Goal: Task Accomplishment & Management: Manage account settings

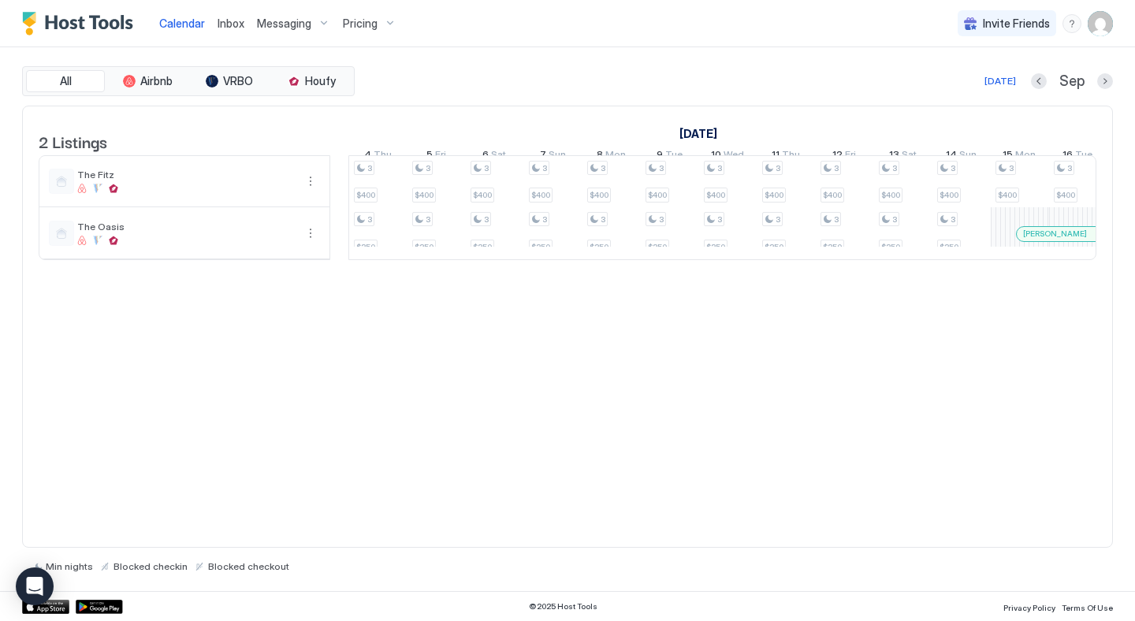
scroll to position [0, 743]
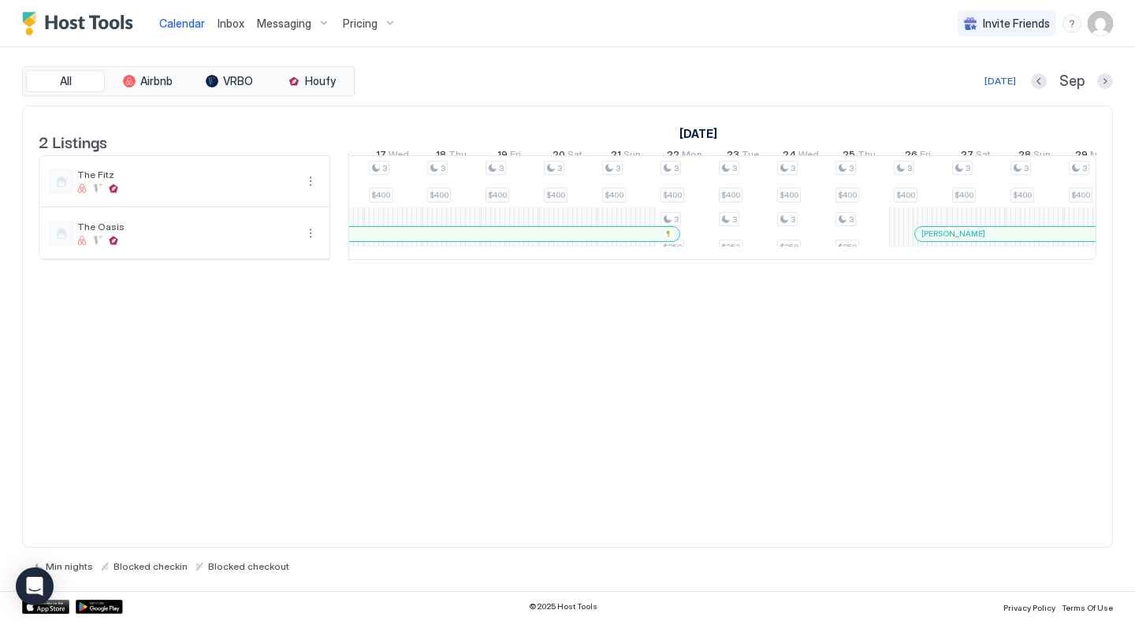
click at [229, 22] on span "Inbox" at bounding box center [231, 23] width 27 height 13
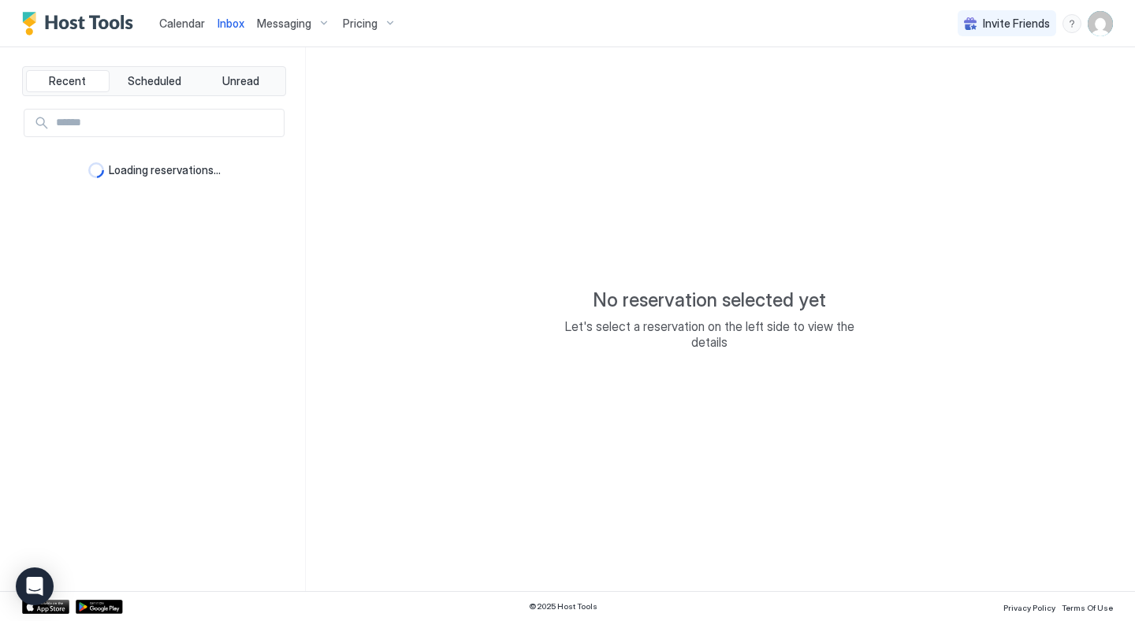
type textarea "*"
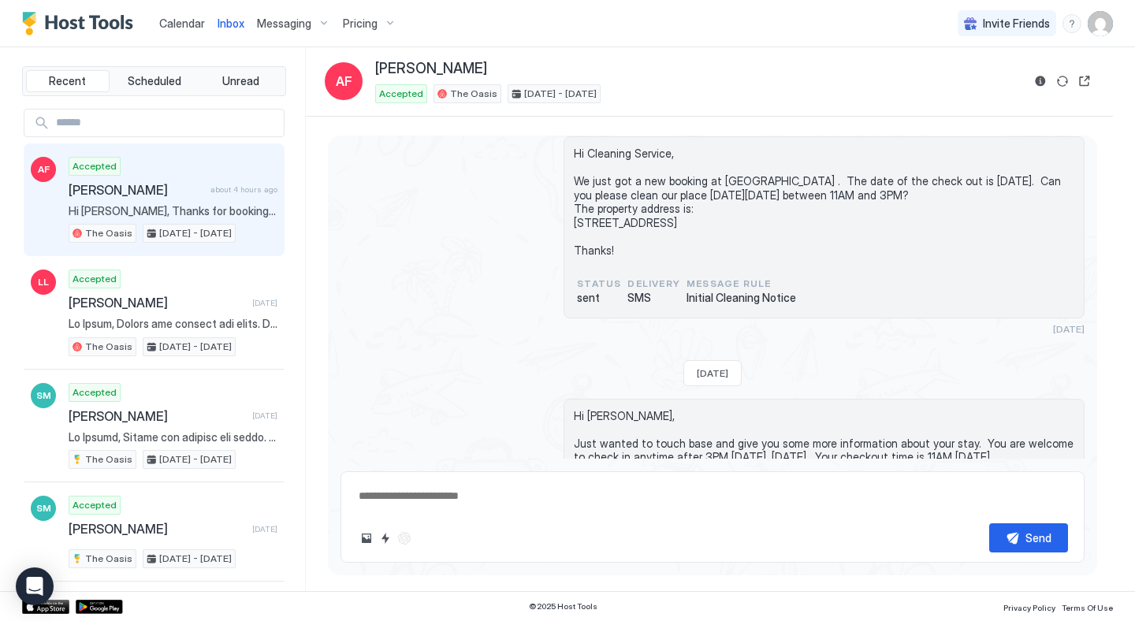
scroll to position [2104, 0]
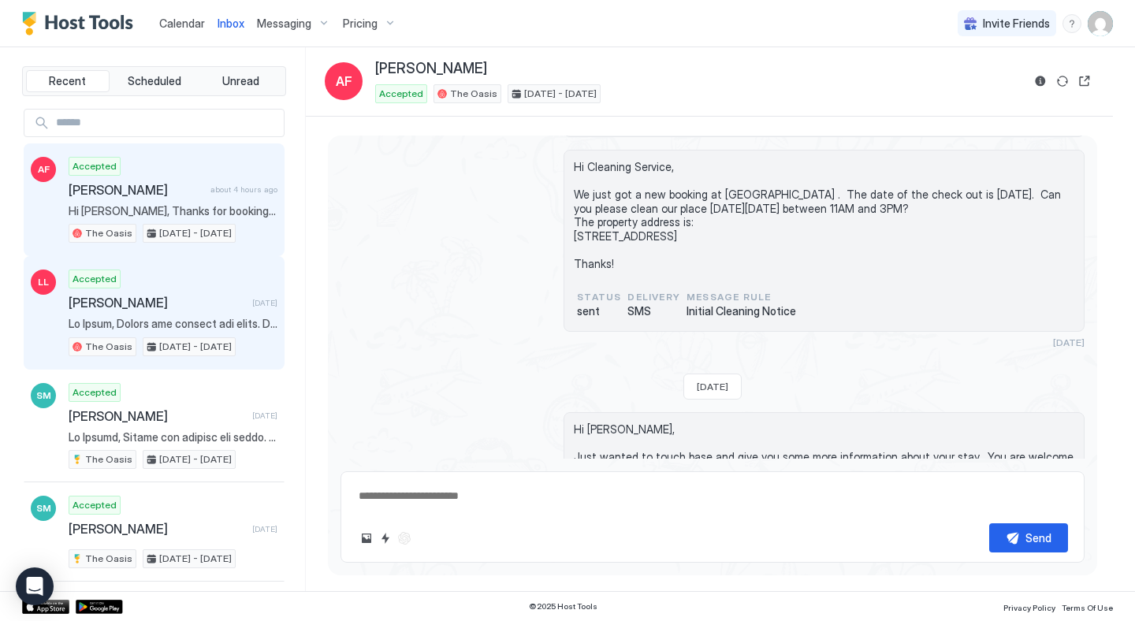
click at [171, 303] on span "[PERSON_NAME]" at bounding box center [157, 303] width 177 height 16
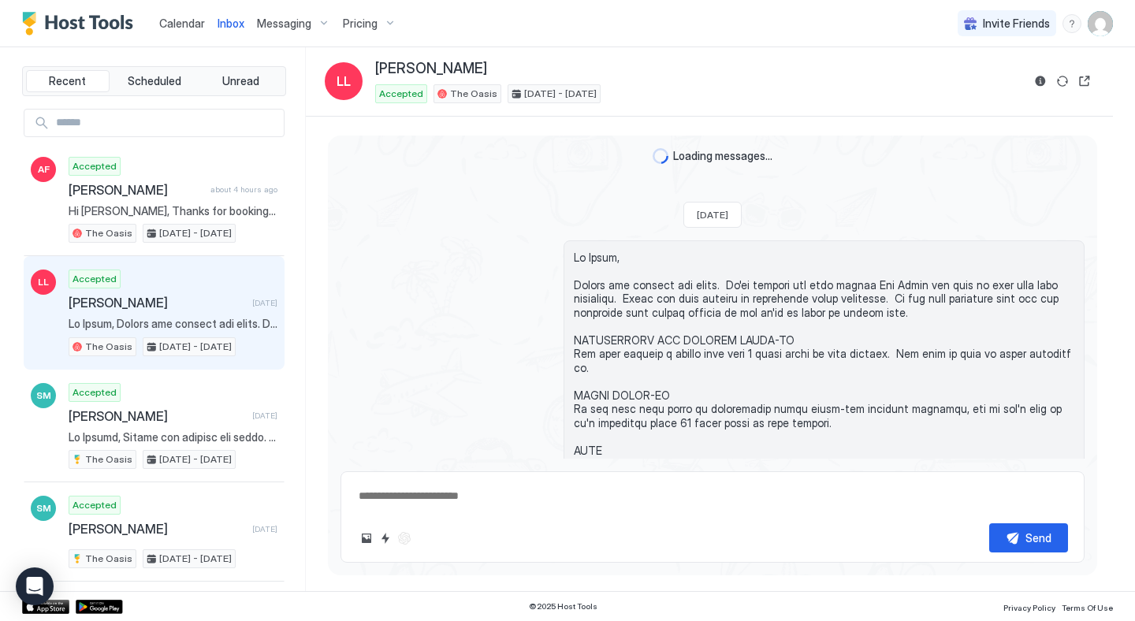
scroll to position [1149, 0]
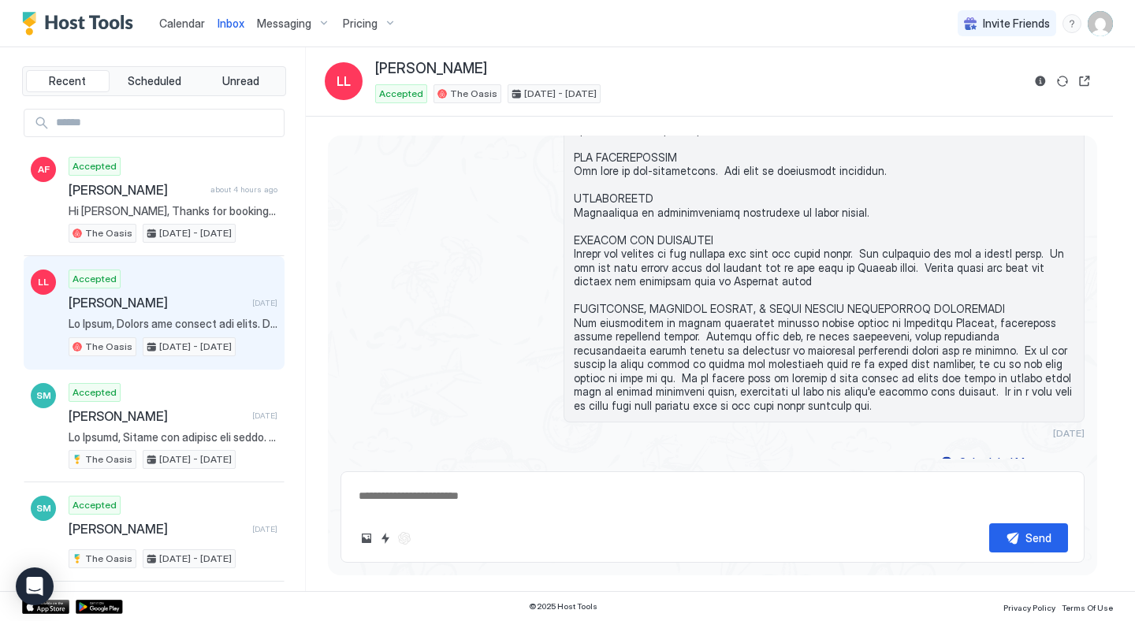
click at [178, 28] on span "Calendar" at bounding box center [182, 23] width 46 height 13
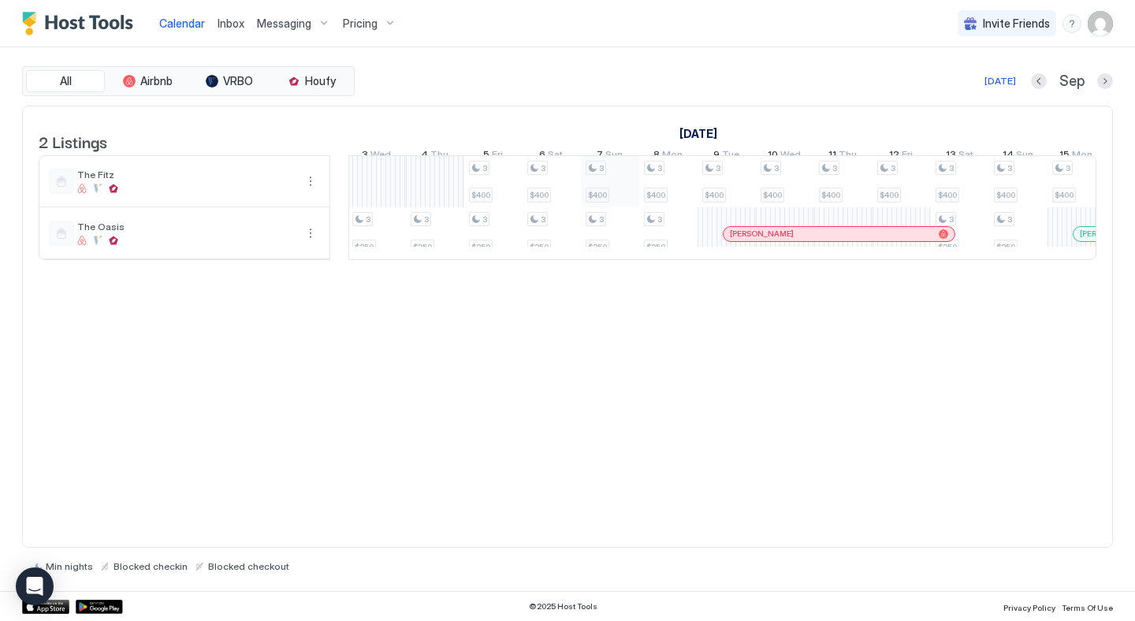
scroll to position [0, 1123]
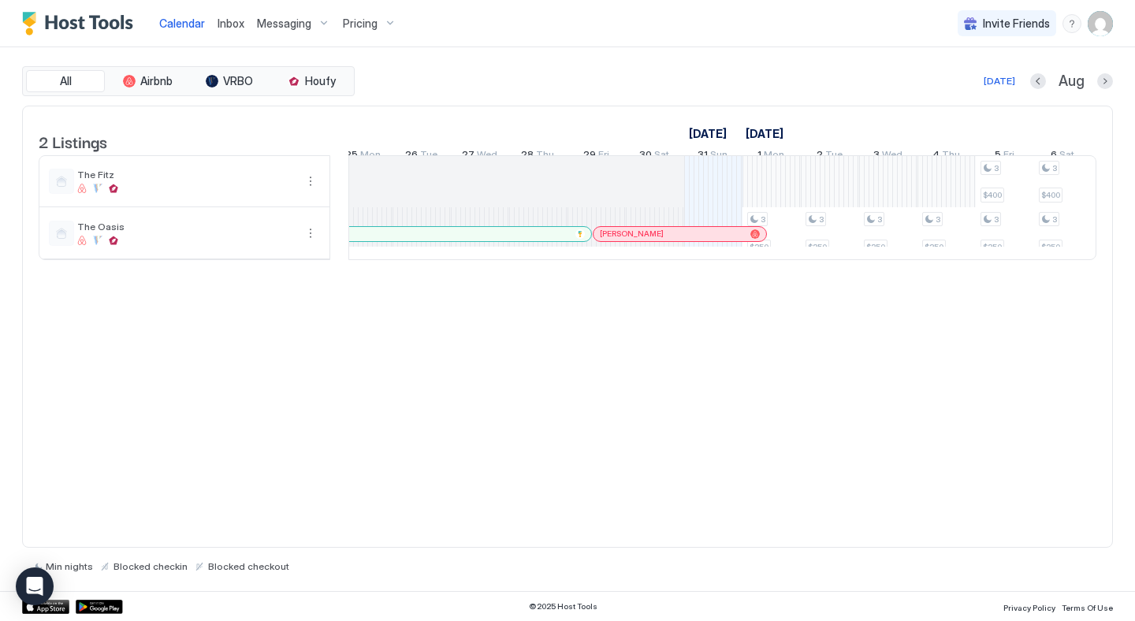
click at [224, 22] on span "Inbox" at bounding box center [231, 23] width 27 height 13
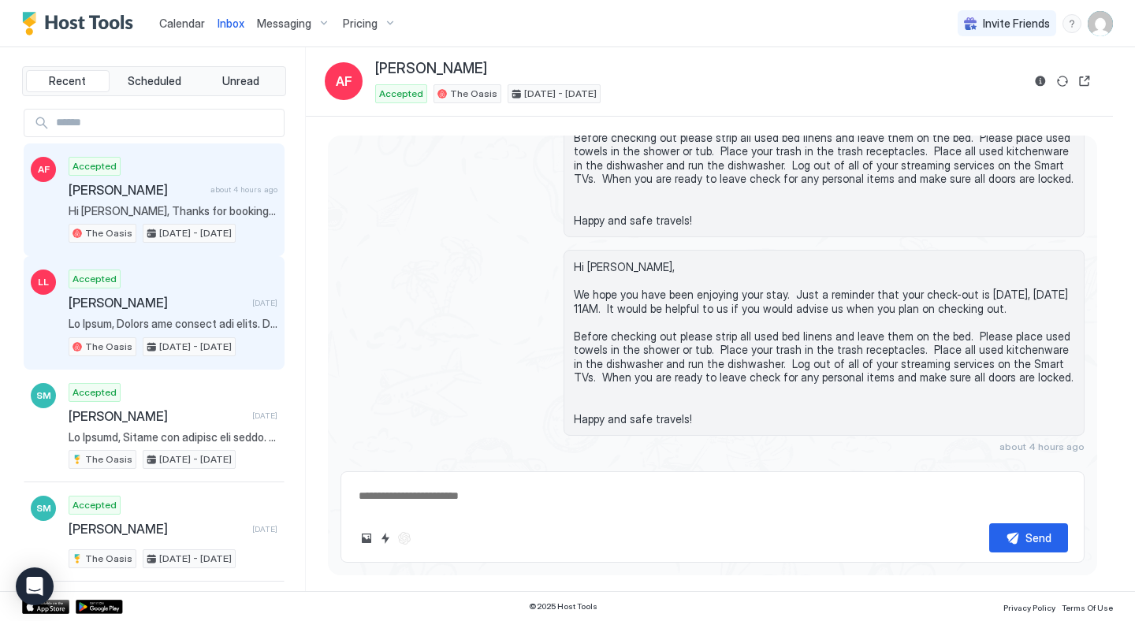
click at [174, 273] on div "Accepted [PERSON_NAME] [DATE] The Oasis [DATE] - [DATE]" at bounding box center [173, 313] width 209 height 87
